Goal: Information Seeking & Learning: Learn about a topic

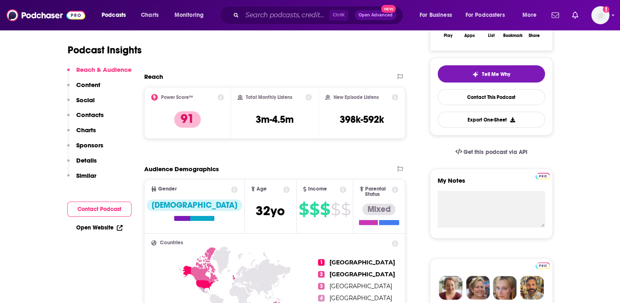
scroll to position [246, 0]
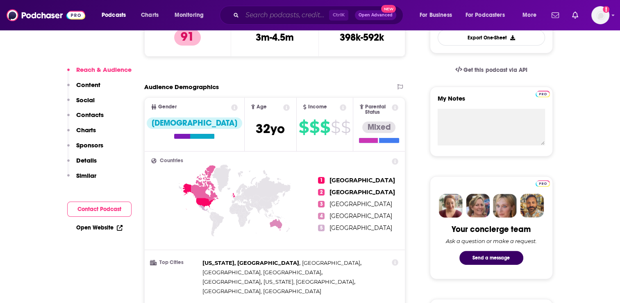
click at [255, 20] on input "Search podcasts, credits, & more..." at bounding box center [285, 15] width 87 height 13
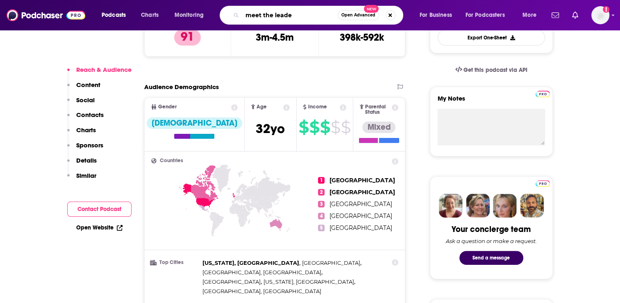
type input "meet the leader"
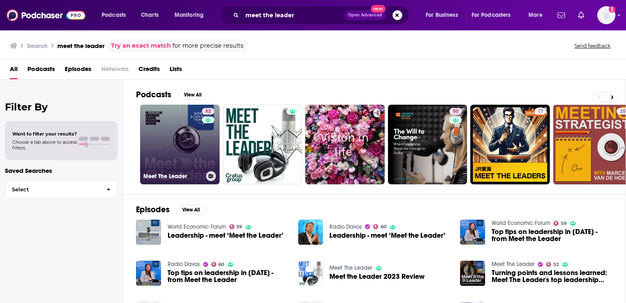
click at [183, 144] on link "52 Meet The Leader" at bounding box center [180, 145] width 80 height 80
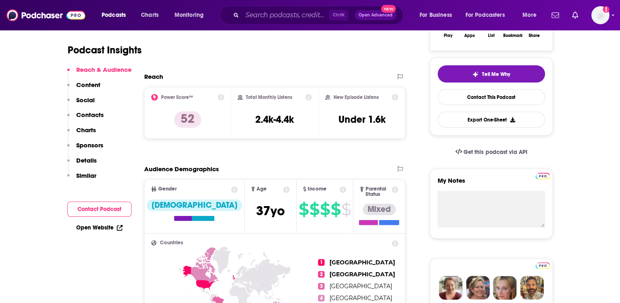
scroll to position [246, 0]
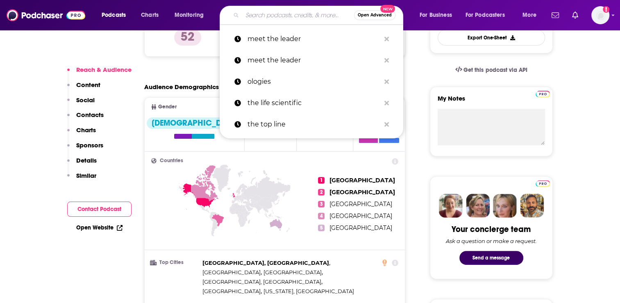
click at [248, 17] on input "Search podcasts, credits, & more..." at bounding box center [298, 15] width 112 height 13
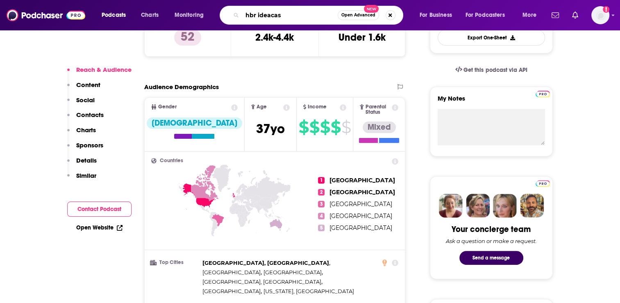
type input "[PERSON_NAME]"
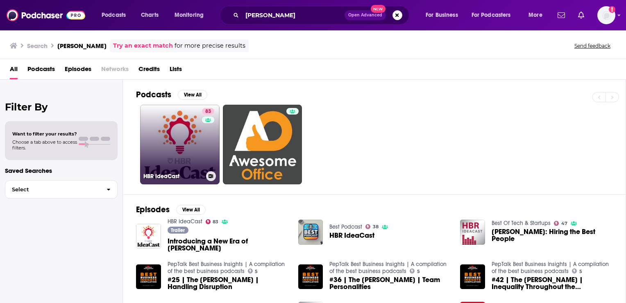
click at [179, 150] on link "83 [PERSON_NAME]" at bounding box center [180, 145] width 80 height 80
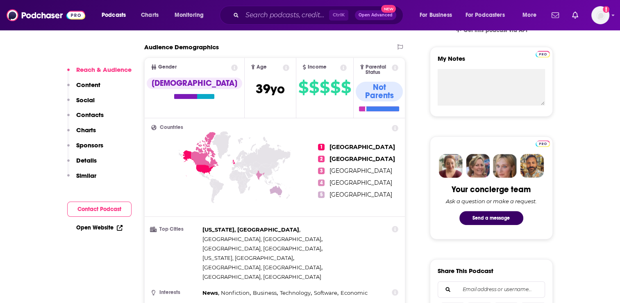
scroll to position [287, 0]
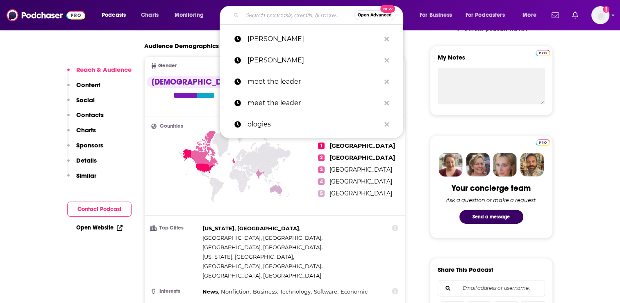
click at [259, 14] on input "Search podcasts, credits, & more..." at bounding box center [298, 15] width 112 height 13
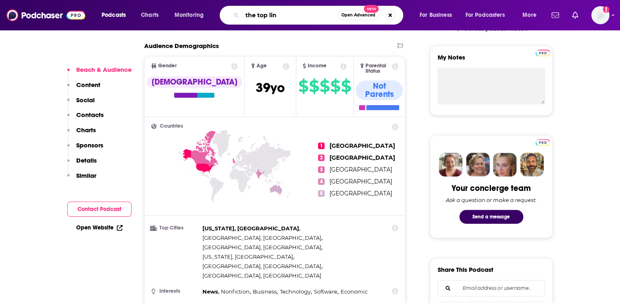
type input "the top line"
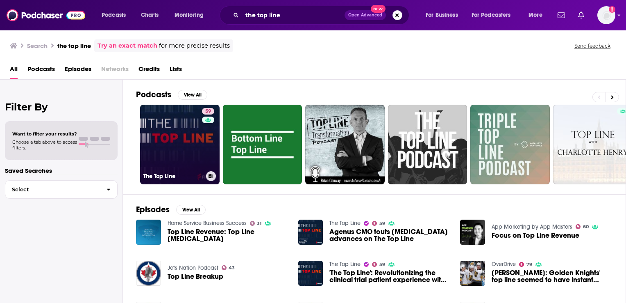
click at [171, 145] on link "59 The Top Line" at bounding box center [180, 145] width 80 height 80
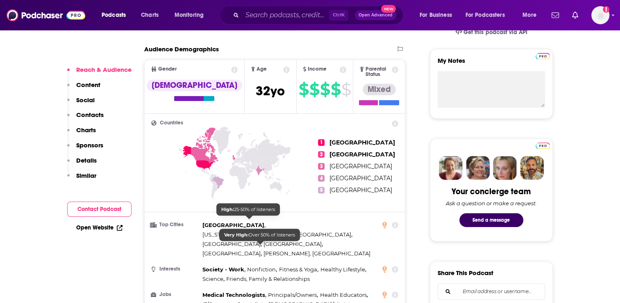
scroll to position [369, 0]
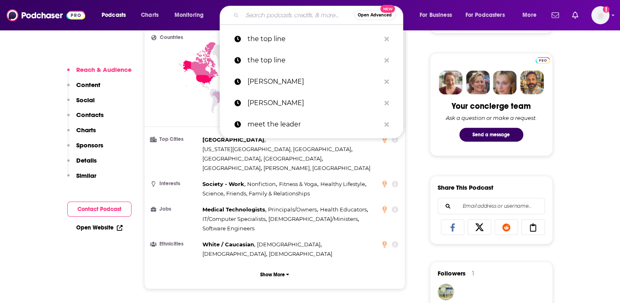
click at [272, 12] on input "Search podcasts, credits, & more..." at bounding box center [298, 15] width 112 height 13
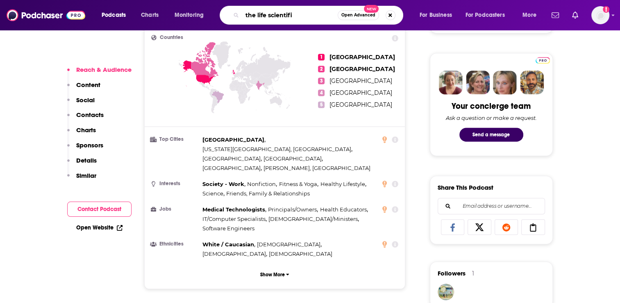
type input "the life scientific"
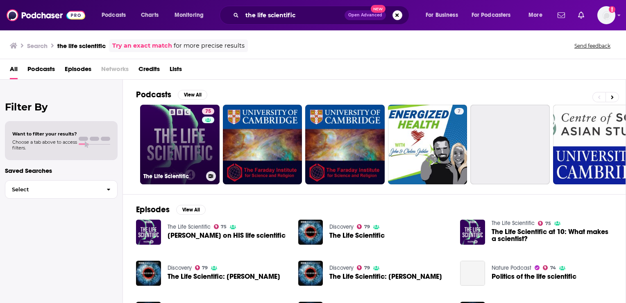
click at [180, 136] on link "75 The Life Scientific" at bounding box center [180, 145] width 80 height 80
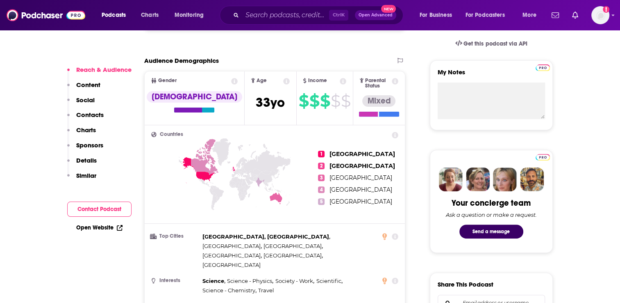
scroll to position [287, 0]
